Goal: Book appointment/travel/reservation

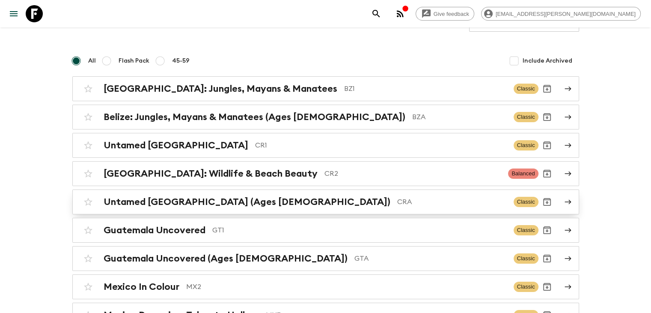
scroll to position [86, 0]
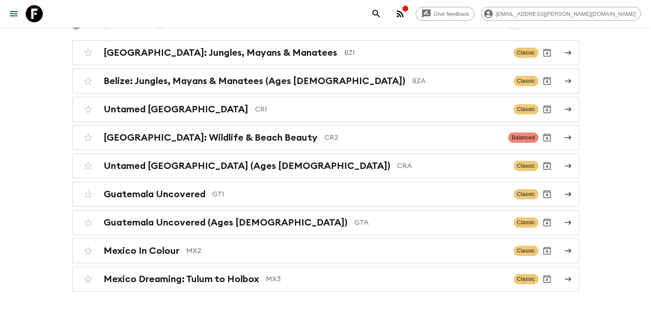
click at [146, 250] on h2 "Mexico In Colour" at bounding box center [142, 250] width 76 height 11
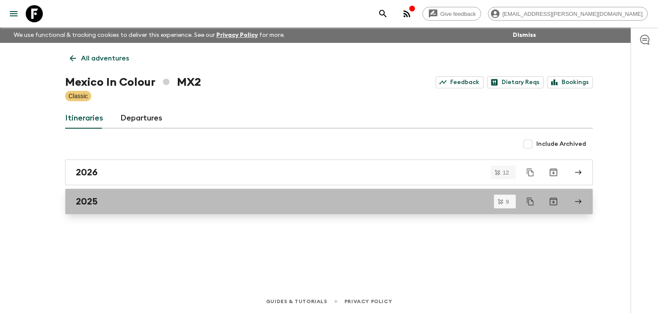
click at [80, 199] on h2 "2025" at bounding box center [87, 201] width 22 height 11
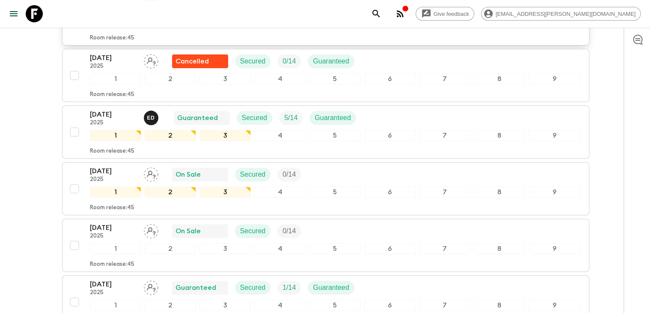
scroll to position [257, 0]
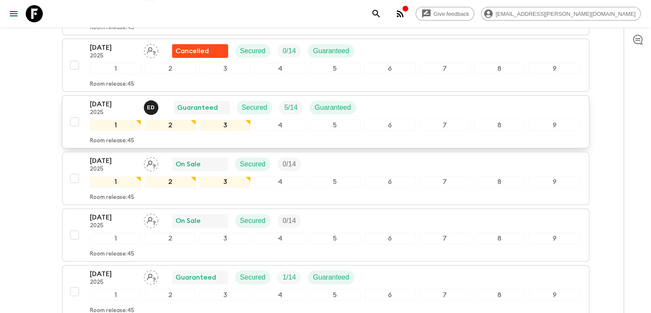
click at [107, 102] on p "[DATE]" at bounding box center [113, 104] width 47 height 10
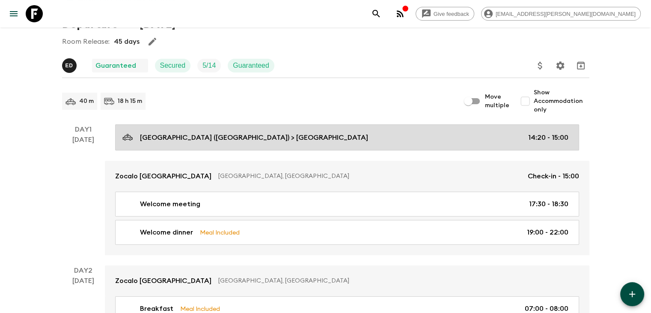
scroll to position [43, 0]
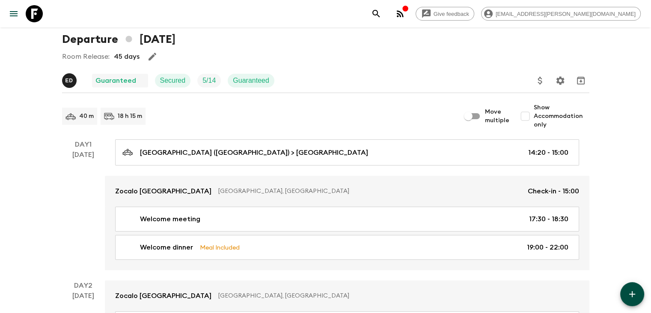
click at [527, 116] on input "Show Accommodation only" at bounding box center [525, 115] width 17 height 17
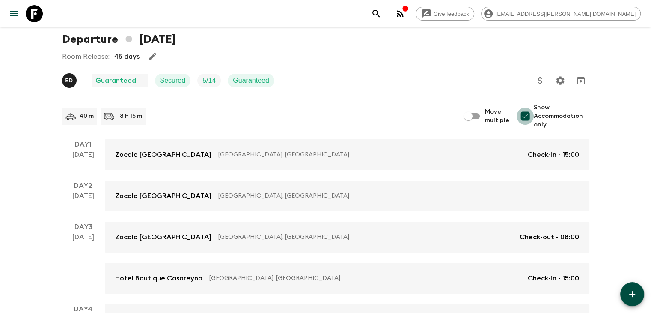
click at [527, 116] on input "Show Accommodation only" at bounding box center [525, 115] width 17 height 17
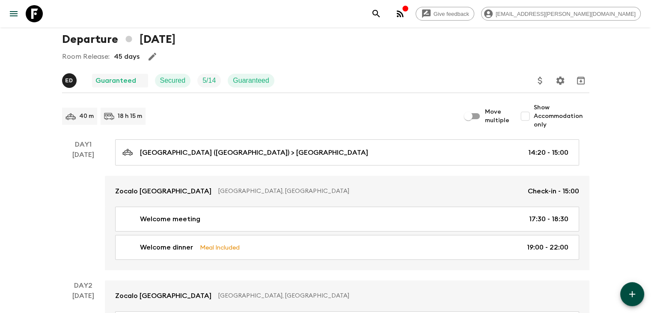
click at [554, 121] on span "Show Accommodation only" at bounding box center [562, 116] width 56 height 26
click at [534, 121] on input "Show Accommodation only" at bounding box center [525, 115] width 17 height 17
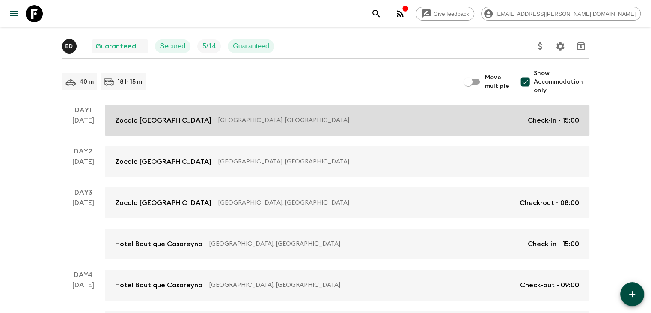
scroll to position [0, 0]
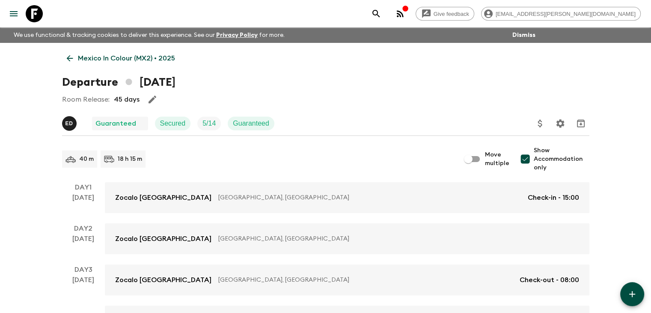
click at [529, 158] on input "Show Accommodation only" at bounding box center [525, 158] width 17 height 17
checkbox input "false"
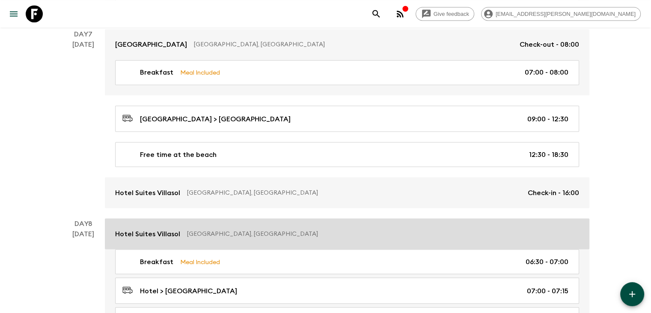
scroll to position [1498, 0]
